Goal: Task Accomplishment & Management: Complete application form

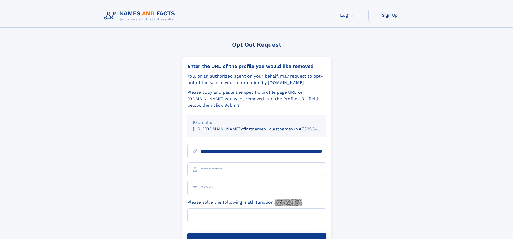
scroll to position [0, 57]
type input "**********"
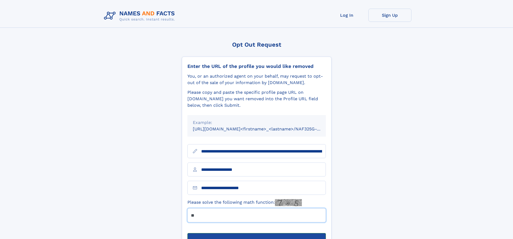
type input "**"
click at [256, 233] on button "Submit Opt Out Request" at bounding box center [256, 241] width 138 height 17
